Goal: Subscribe to service/newsletter

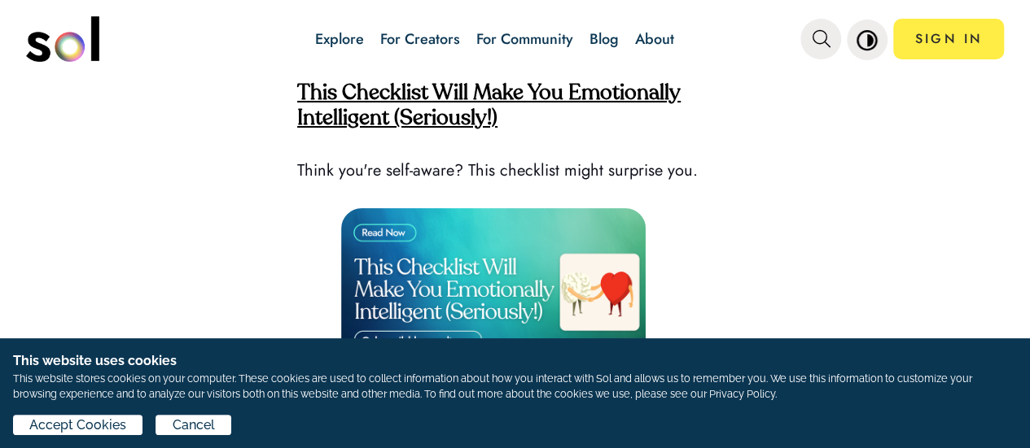
scroll to position [4233, 0]
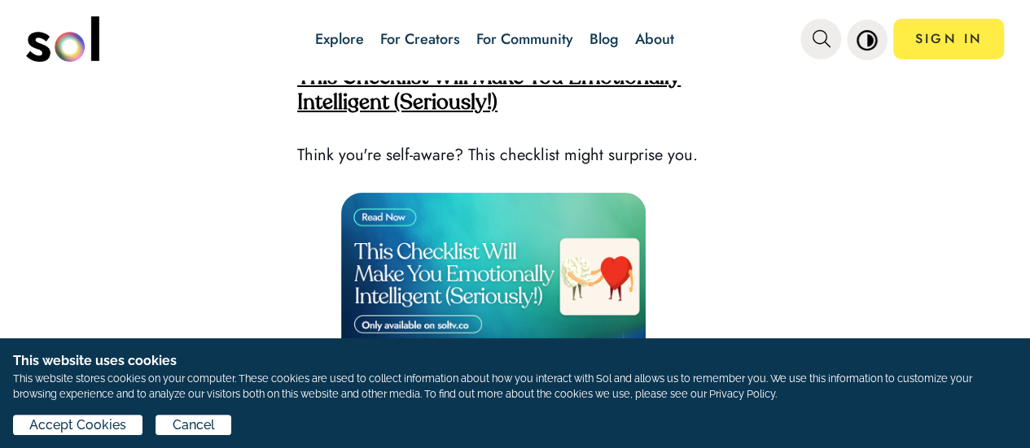
click at [448, 114] on strong "This Checklist Will Make You Emotionally Intelligent (Seriously!)" at bounding box center [488, 91] width 383 height 46
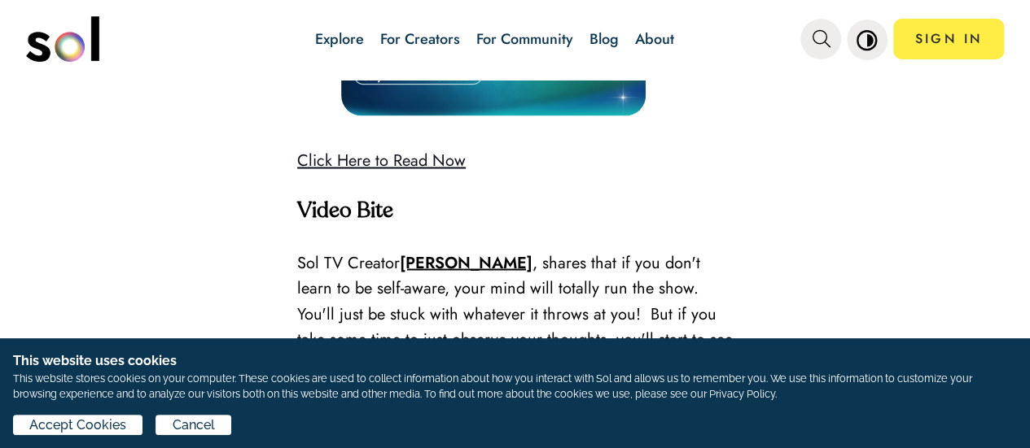
scroll to position [4477, 0]
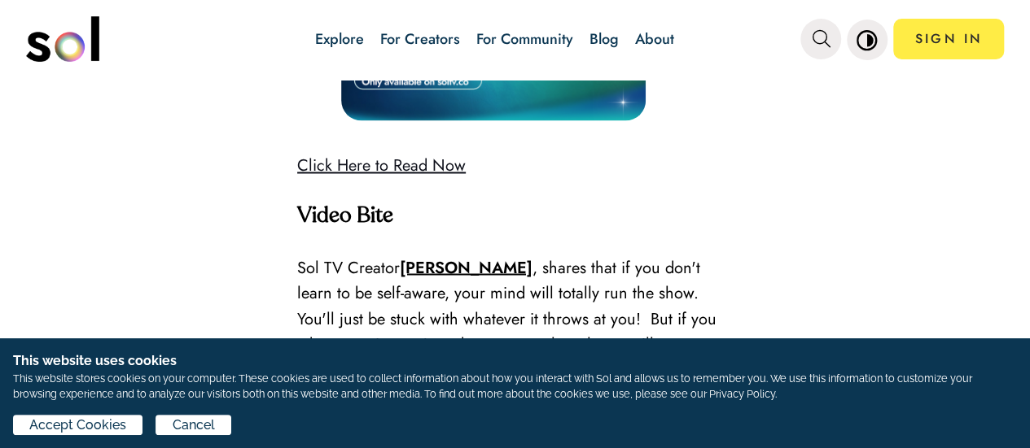
click at [385, 177] on link "Click Here to Read Now" at bounding box center [381, 166] width 168 height 24
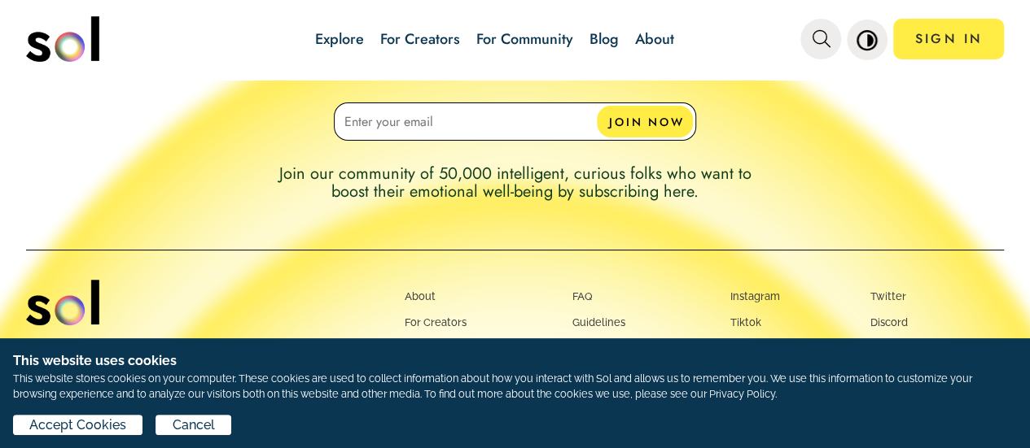
scroll to position [5860, 0]
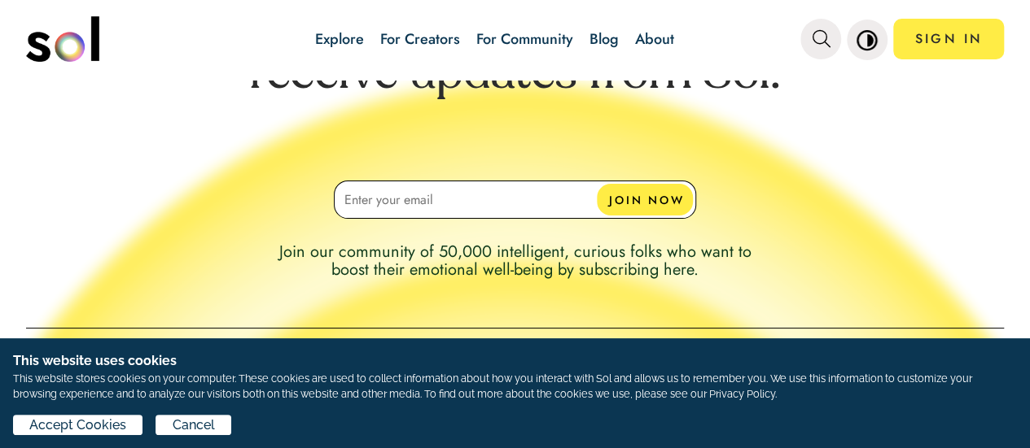
click at [452, 219] on input at bounding box center [515, 200] width 362 height 38
type input "[EMAIL_ADDRESS][DOMAIN_NAME]"
click at [620, 216] on button "JOIN NOW" at bounding box center [645, 200] width 96 height 32
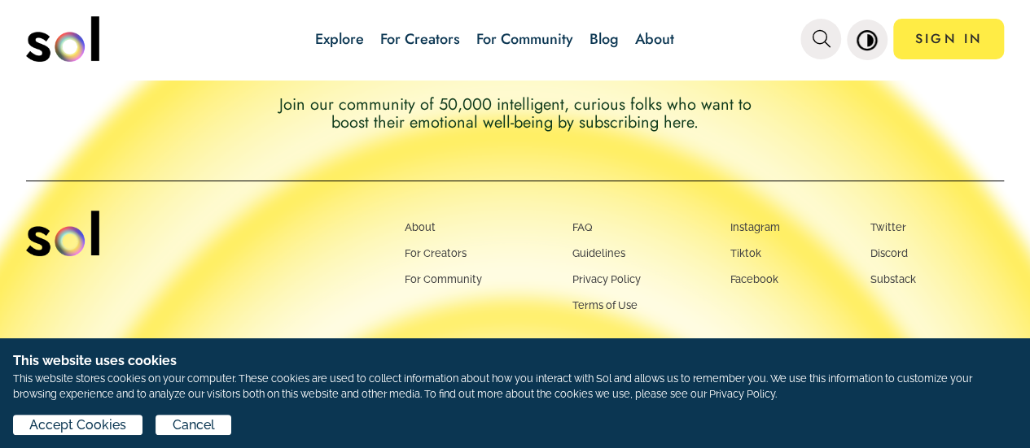
scroll to position [6042, 0]
click at [747, 232] on link "Instagram" at bounding box center [755, 227] width 50 height 12
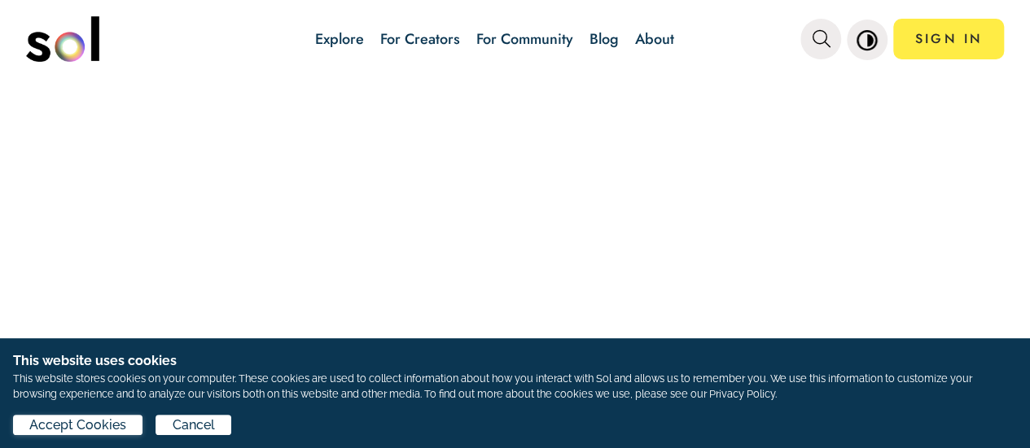
click at [72, 422] on span "Accept Cookies" at bounding box center [77, 426] width 97 height 20
